Goal: Task Accomplishment & Management: Manage account settings

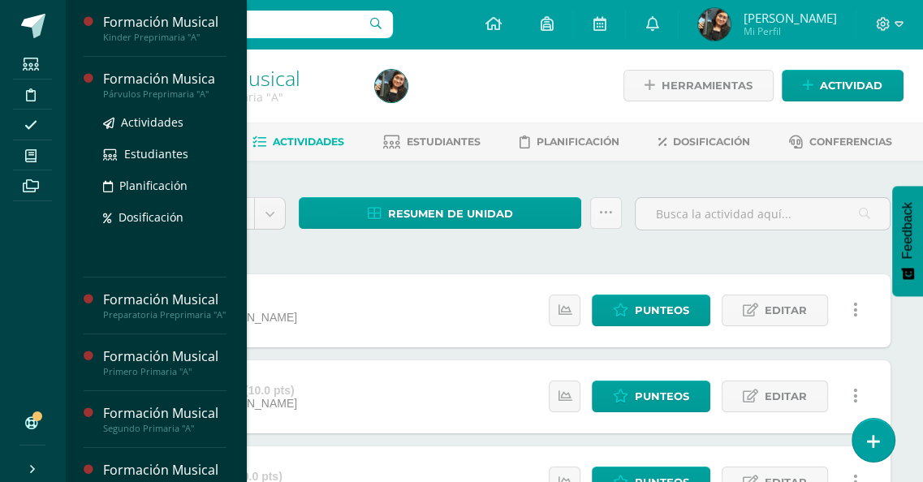
click at [149, 85] on div "Formación Musica" at bounding box center [164, 79] width 123 height 19
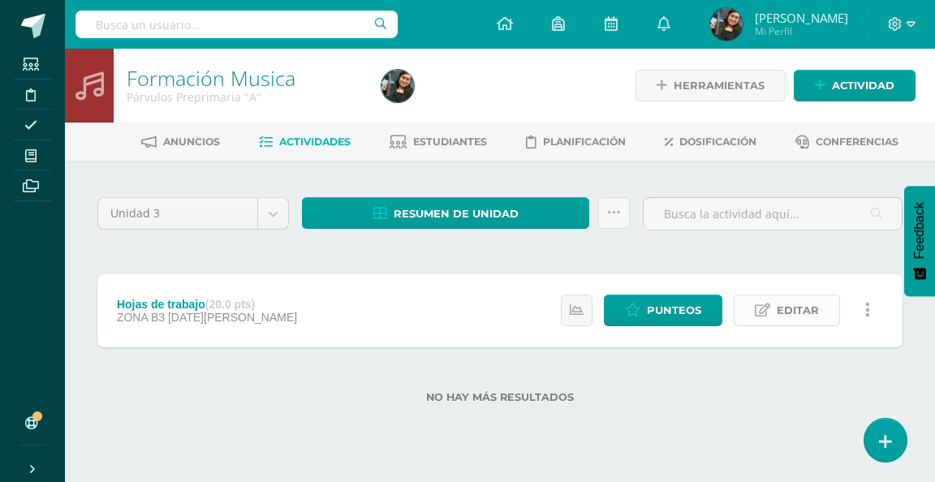
click at [818, 308] on span "Editar" at bounding box center [798, 310] width 42 height 30
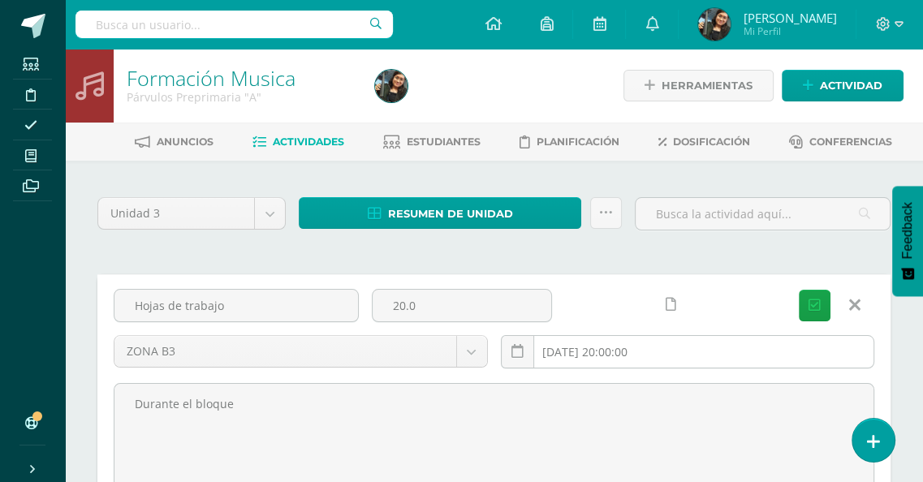
click at [657, 350] on input "[DATE] 20:00:00" at bounding box center [688, 352] width 372 height 32
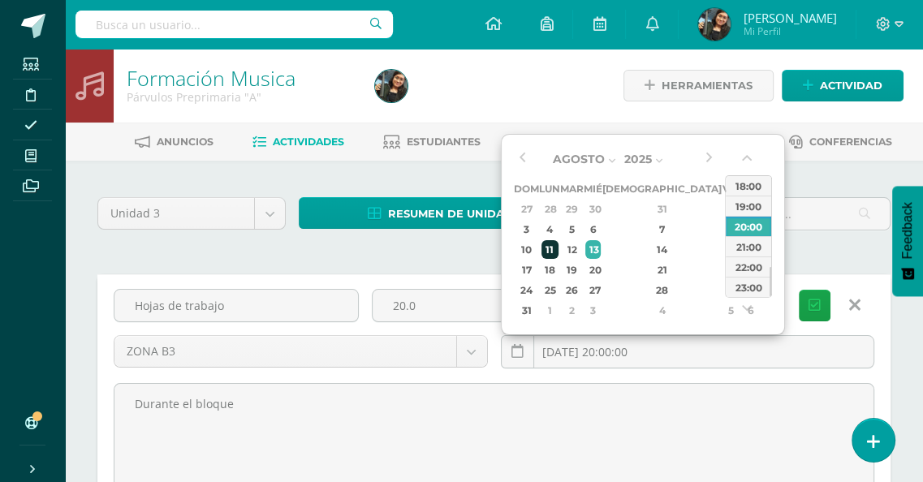
click at [552, 248] on div "11" at bounding box center [549, 249] width 17 height 19
type input "2025-08-11 20:00"
click at [819, 304] on icon "submit" at bounding box center [814, 306] width 12 height 14
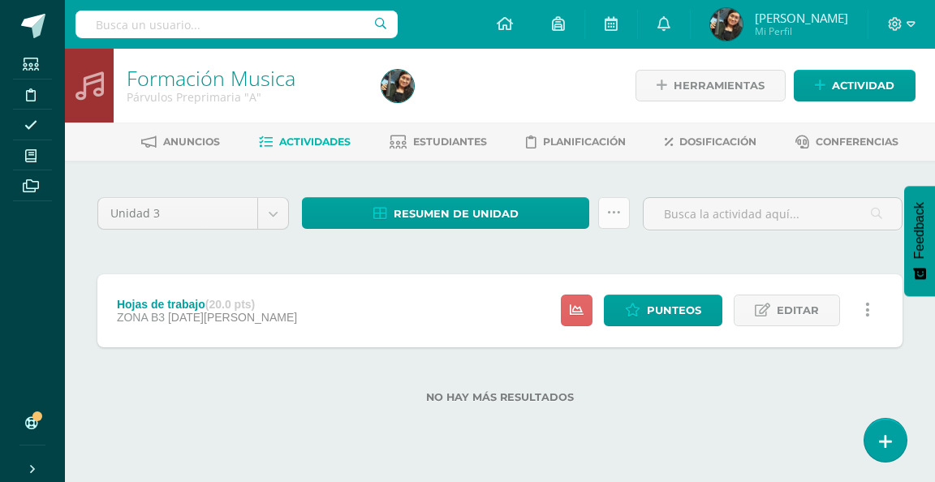
click at [615, 209] on icon at bounding box center [614, 213] width 14 height 14
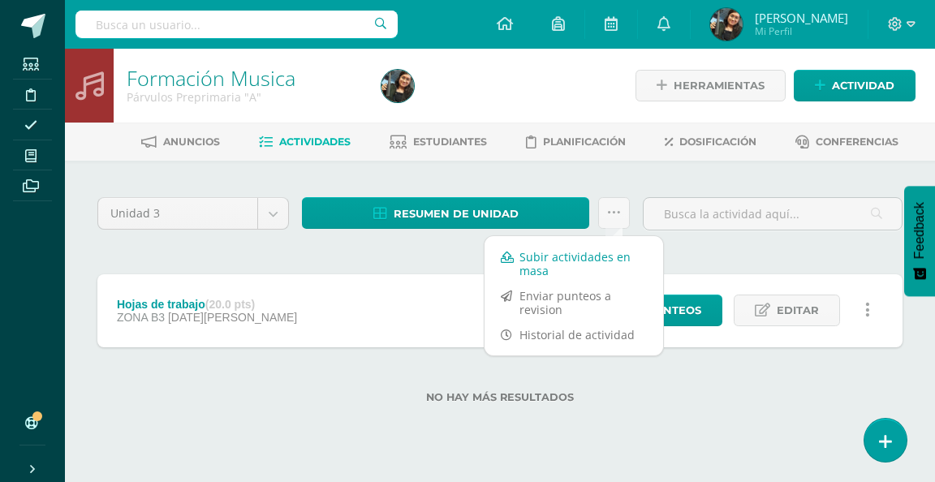
click at [588, 265] on link "Subir actividades en masa" at bounding box center [573, 263] width 179 height 39
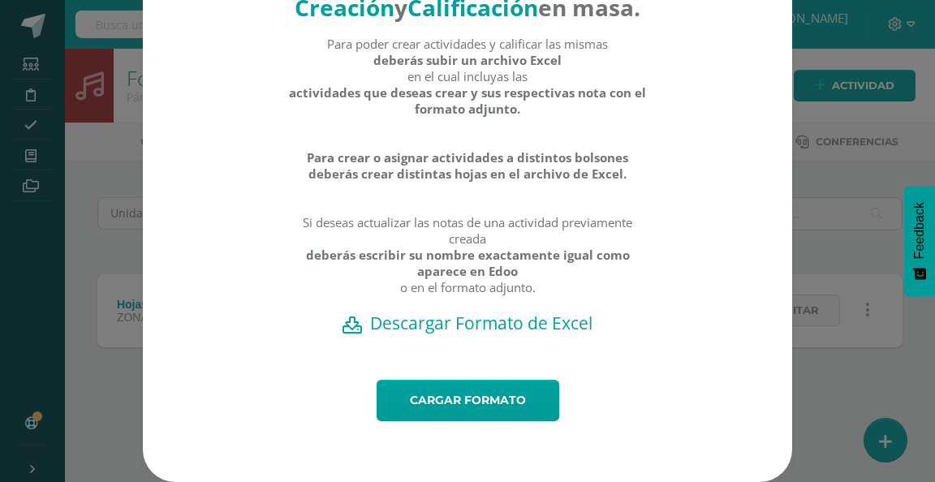
scroll to position [96, 0]
click at [542, 325] on h2 "Descargar Formato de Excel" at bounding box center [467, 323] width 592 height 23
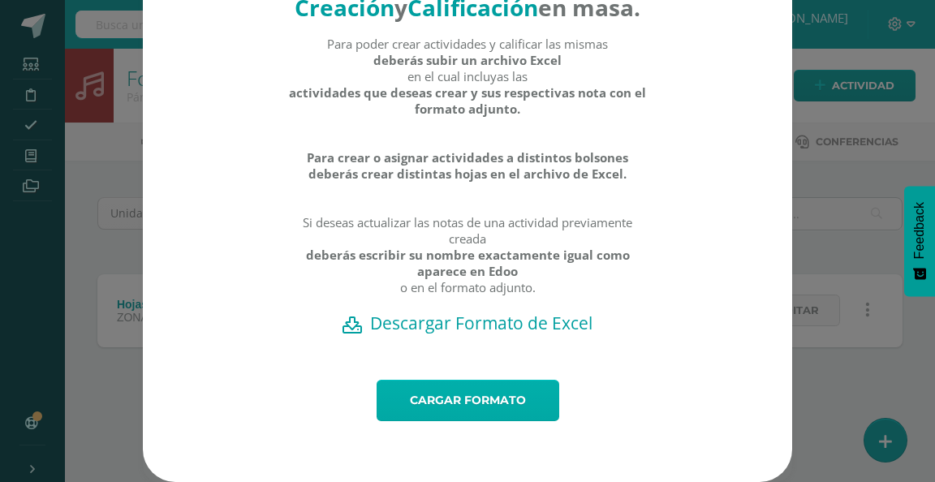
click at [461, 396] on link "Cargar formato" at bounding box center [468, 400] width 183 height 41
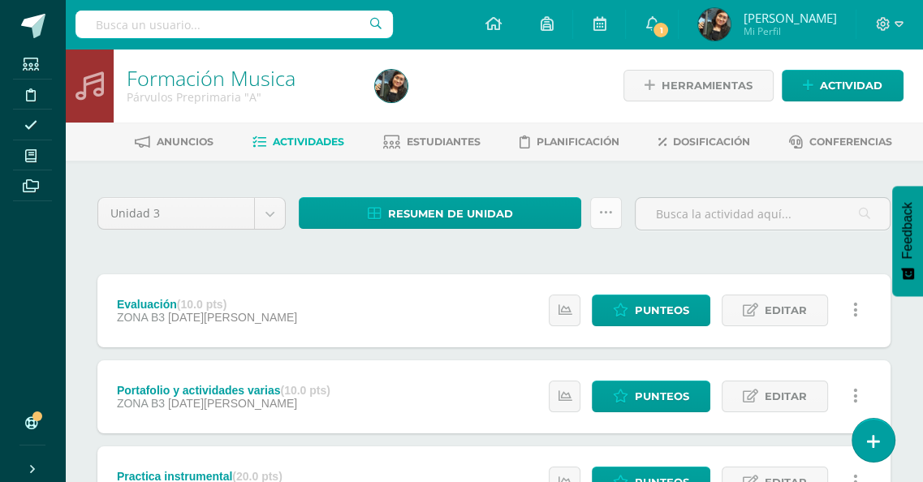
click at [607, 209] on icon at bounding box center [606, 213] width 14 height 14
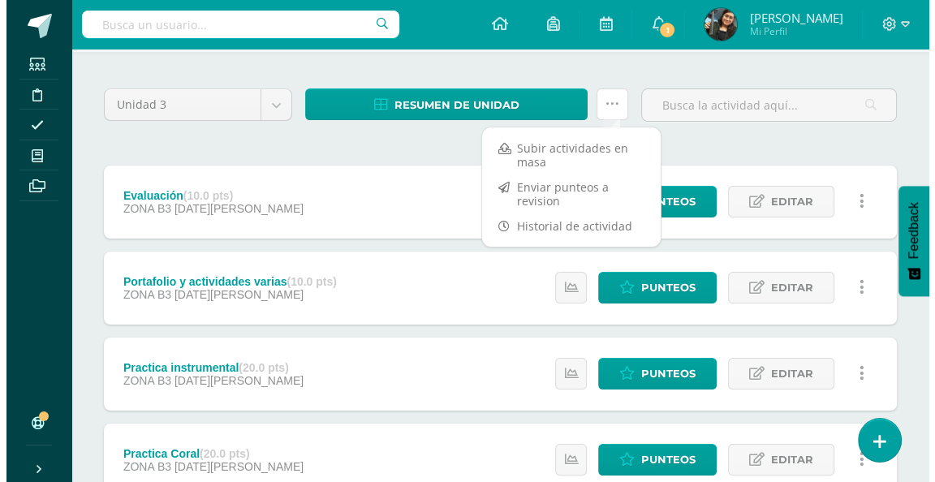
scroll to position [81, 0]
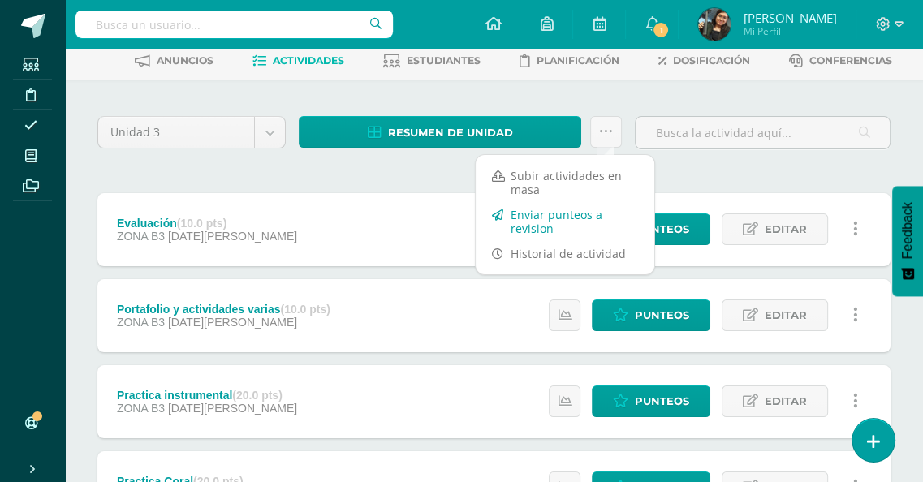
click at [543, 225] on link "Enviar punteos a revision" at bounding box center [565, 221] width 179 height 39
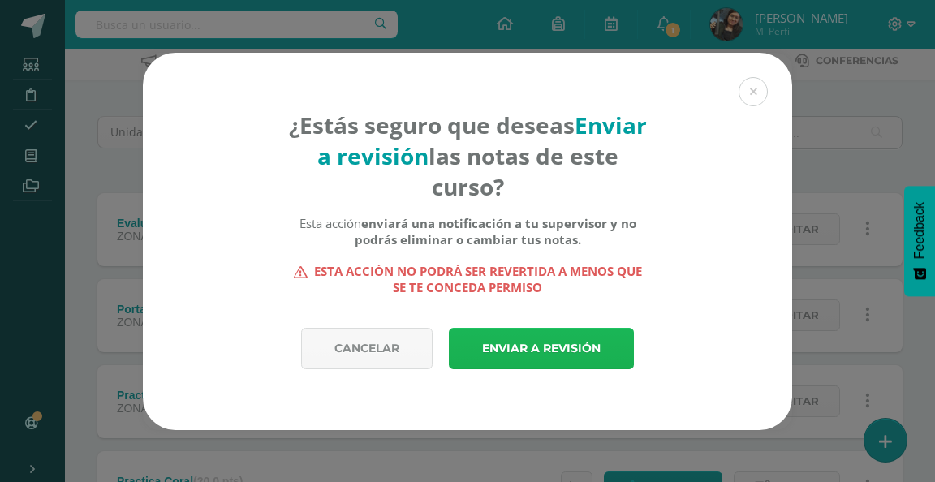
click at [584, 342] on link "Enviar a revisión" at bounding box center [541, 348] width 185 height 41
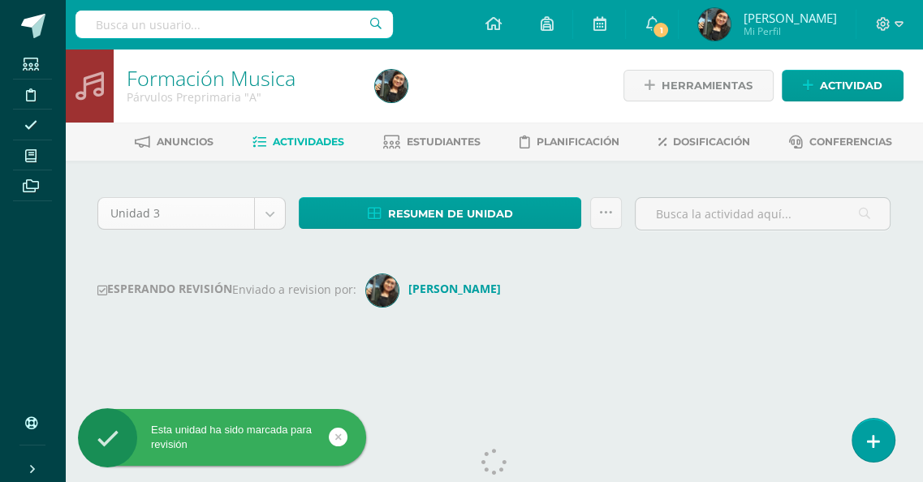
click at [269, 212] on body "Esta unidad ha sido marcada para revisión Estudiantes Disciplina Asistencia Mis…" at bounding box center [461, 192] width 923 height 385
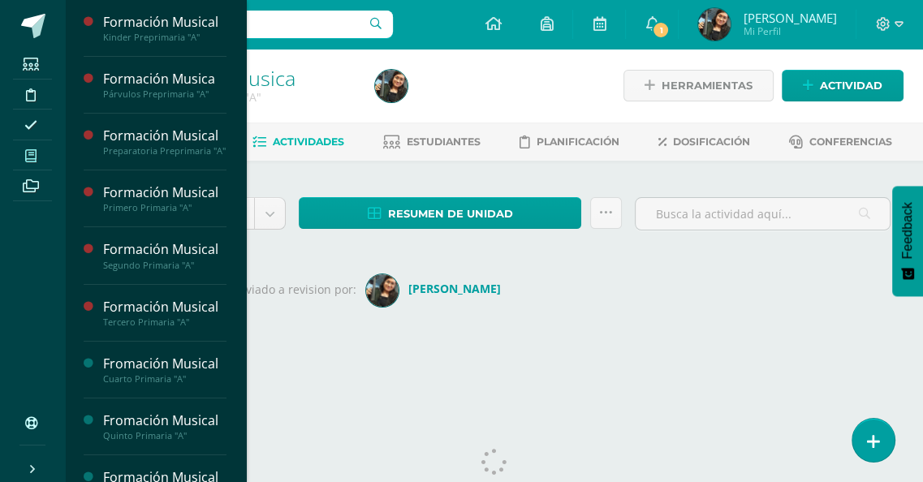
click at [33, 157] on body "Esta unidad ha sido marcada para revisión Estudiantes Disciplina Asistencia Mis…" at bounding box center [461, 192] width 923 height 385
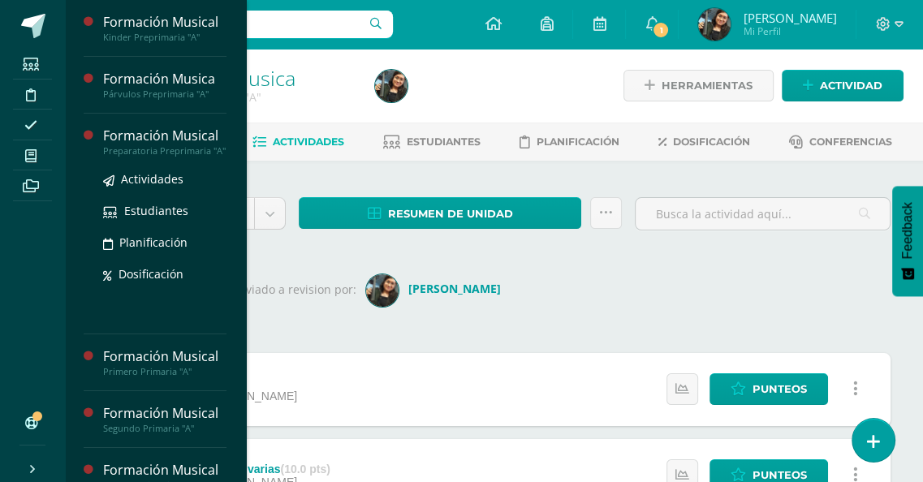
click at [159, 145] on div "Preparatoria Preprimaria "A"" at bounding box center [164, 150] width 123 height 11
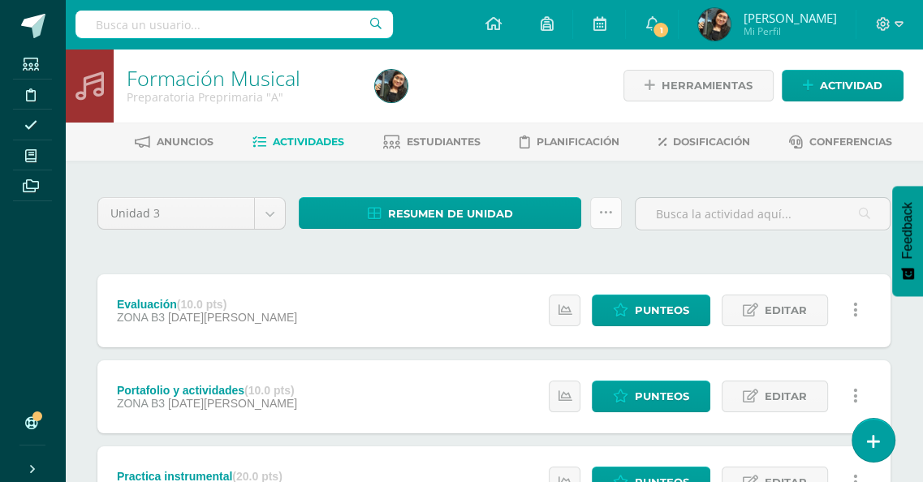
click at [602, 206] on icon at bounding box center [606, 213] width 14 height 14
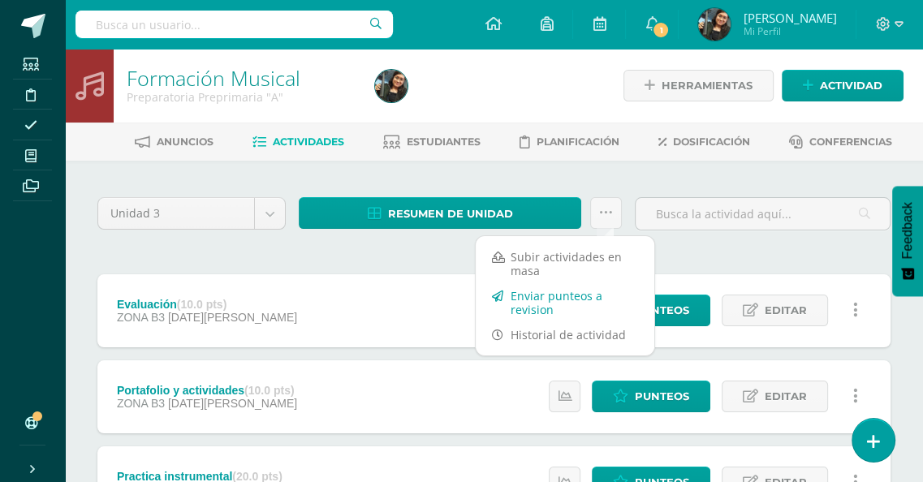
click at [536, 299] on link "Enviar punteos a revision" at bounding box center [565, 302] width 179 height 39
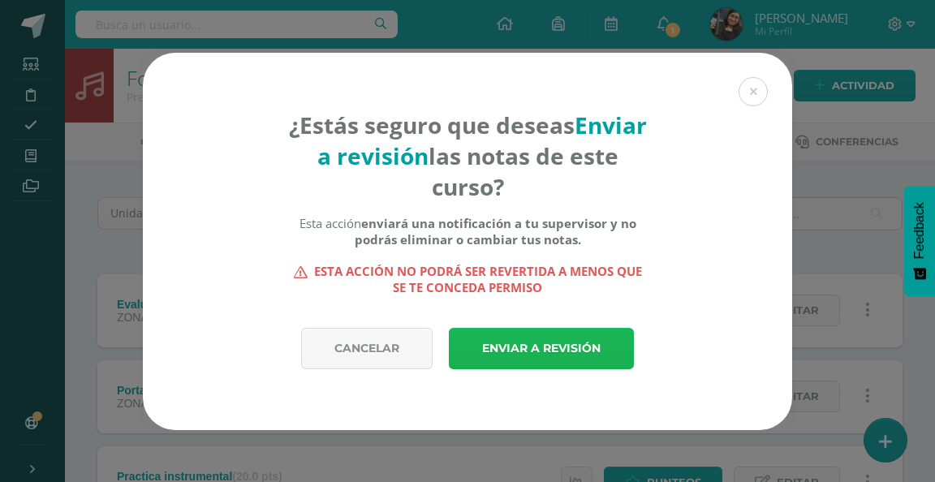
click at [588, 340] on link "Enviar a revisión" at bounding box center [541, 348] width 185 height 41
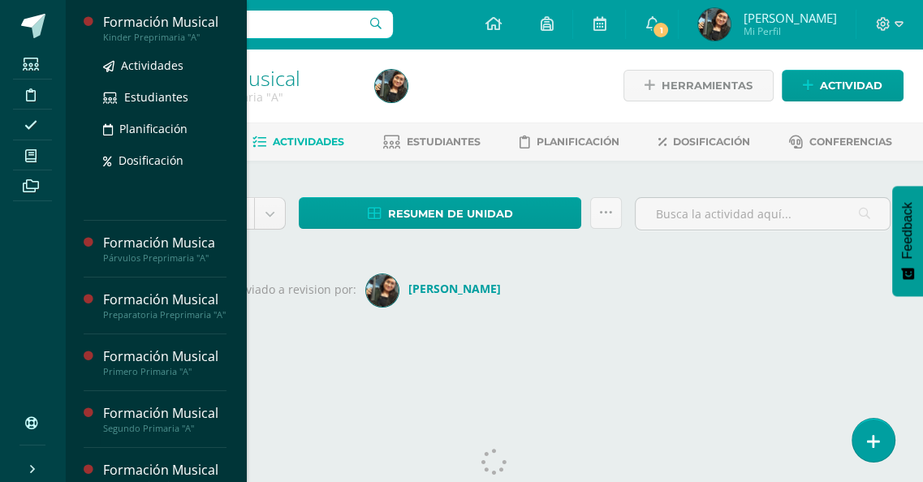
click at [157, 32] on div "Kinder Preprimaria "A"" at bounding box center [164, 37] width 123 height 11
